Goal: Task Accomplishment & Management: Use online tool/utility

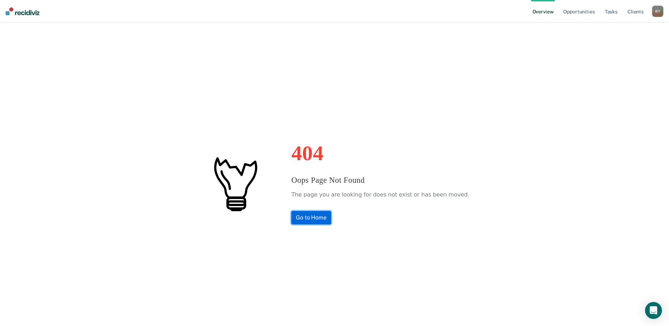
click at [312, 216] on link "Go to Home" at bounding box center [311, 217] width 40 height 13
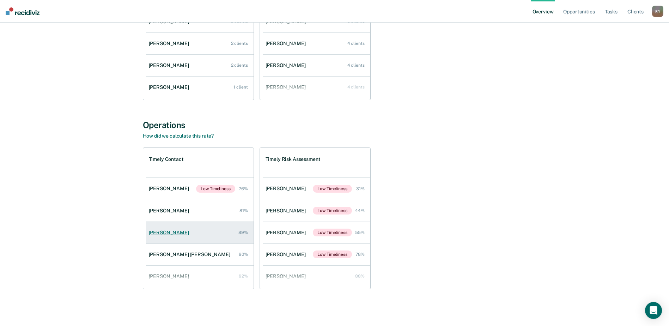
click at [186, 230] on div "Gwendolyn Branford" at bounding box center [170, 233] width 43 height 6
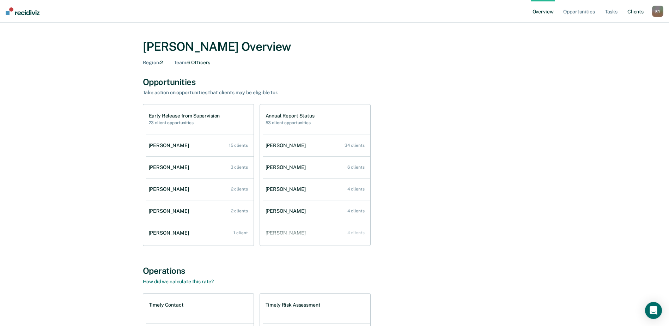
click at [631, 10] on link "Client s" at bounding box center [635, 11] width 19 height 23
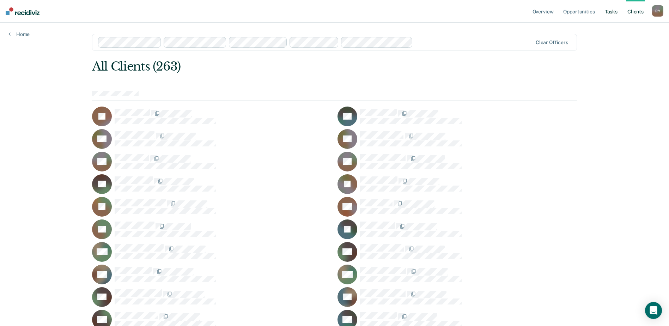
click at [607, 11] on link "Tasks" at bounding box center [611, 11] width 16 height 23
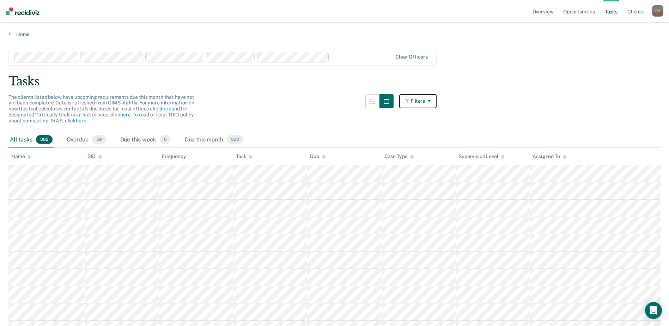
click at [427, 102] on button "Filters" at bounding box center [417, 101] width 37 height 14
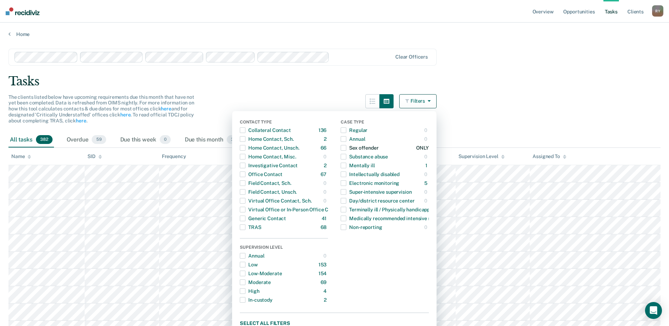
click at [346, 149] on span "button" at bounding box center [344, 148] width 6 height 6
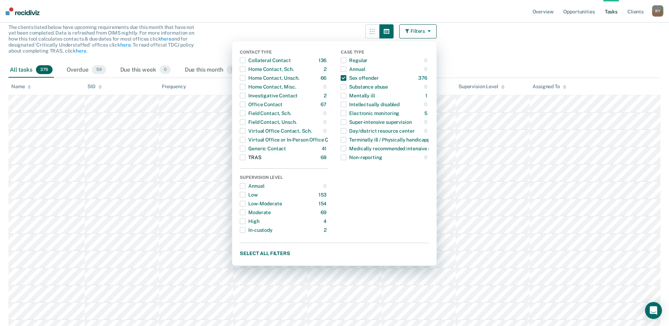
scroll to position [71, 0]
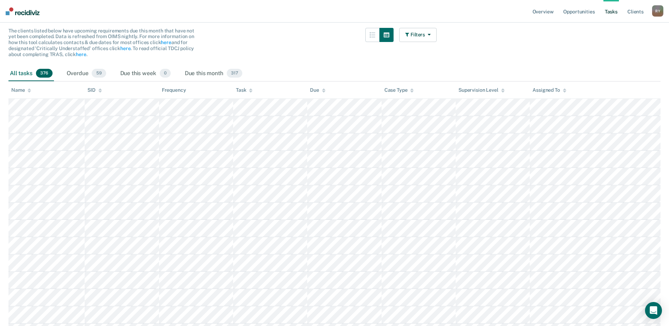
scroll to position [0, 0]
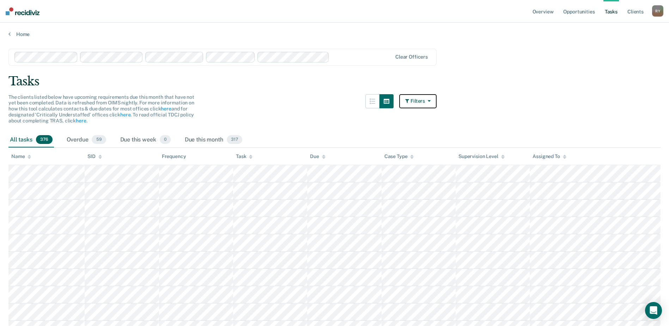
click at [417, 100] on button "Filters" at bounding box center [417, 101] width 37 height 14
click at [30, 138] on div "All tasks 376" at bounding box center [30, 140] width 45 height 16
click at [29, 139] on div "All tasks 376" at bounding box center [30, 140] width 45 height 16
click at [40, 141] on span "376" at bounding box center [44, 139] width 17 height 9
click at [429, 101] on icon "button" at bounding box center [428, 100] width 6 height 5
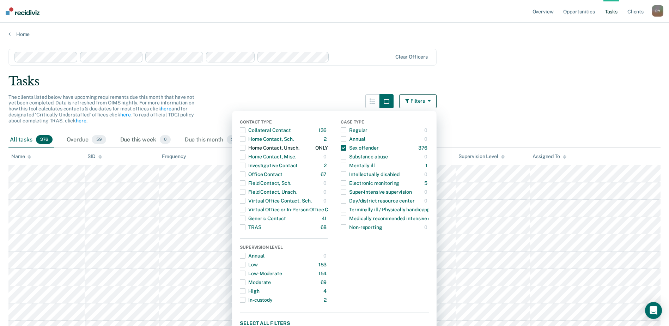
click at [245, 147] on span "button" at bounding box center [243, 148] width 6 height 6
